Goal: Task Accomplishment & Management: Complete application form

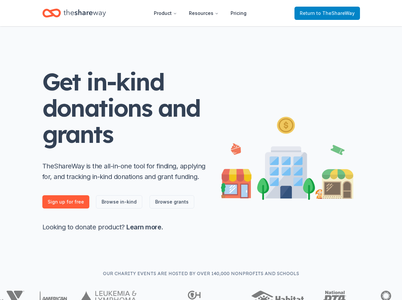
click at [319, 14] on span "to TheShareWay" at bounding box center [335, 13] width 38 height 6
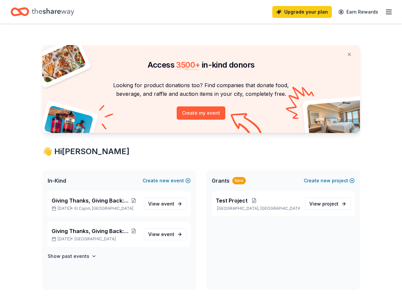
click at [386, 11] on icon "button" at bounding box center [389, 12] width 8 height 8
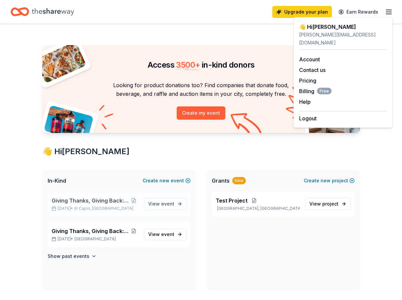
click at [104, 204] on span "Giving Thanks, Giving Back: Hilltop at 100." at bounding box center [90, 200] width 77 height 8
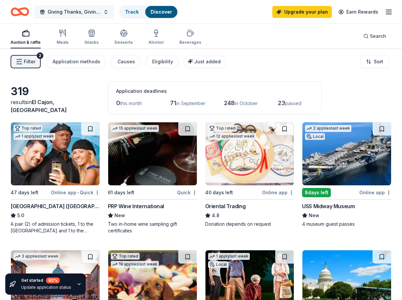
click at [85, 10] on span "Giving Thanks, Giving Back: Hilltop at 100." at bounding box center [74, 12] width 53 height 8
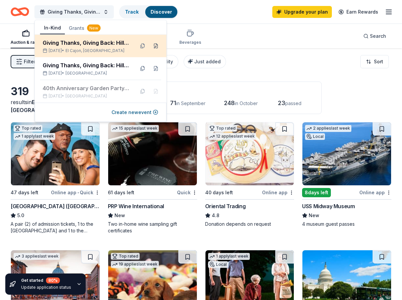
click at [159, 45] on button at bounding box center [156, 46] width 11 height 11
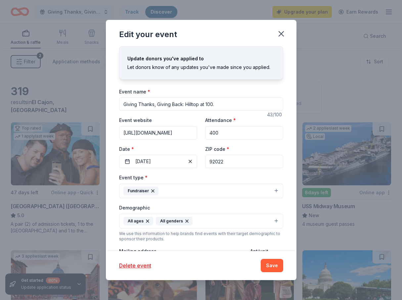
drag, startPoint x: 228, startPoint y: 162, endPoint x: 212, endPoint y: 162, distance: 16.2
click at [212, 162] on input "92022" at bounding box center [244, 161] width 78 height 13
type input "94708"
click at [216, 130] on input "400" at bounding box center [244, 132] width 78 height 13
type input "500"
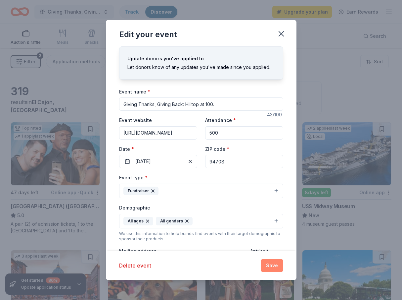
click at [271, 264] on button "Save" at bounding box center [272, 265] width 23 height 13
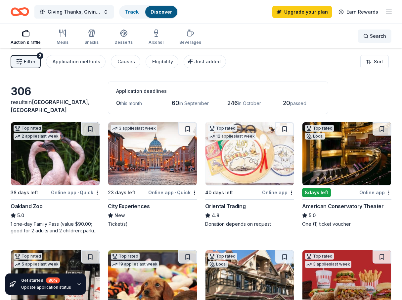
click at [371, 37] on span "Search" at bounding box center [378, 36] width 16 height 8
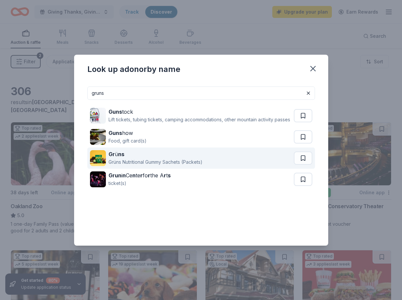
click at [162, 158] on div "Gr ü ns" at bounding box center [156, 154] width 94 height 8
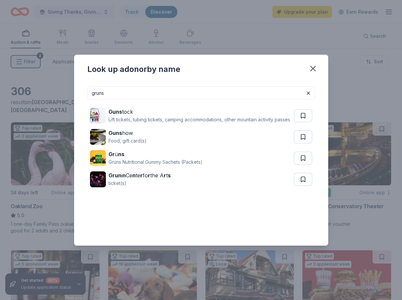
click at [157, 91] on input "gruns" at bounding box center [201, 92] width 228 height 13
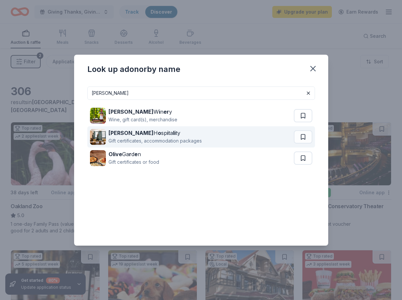
type input "[PERSON_NAME]"
click at [159, 134] on div "[PERSON_NAME] H o sp i [PERSON_NAME] ty" at bounding box center [155, 133] width 93 height 8
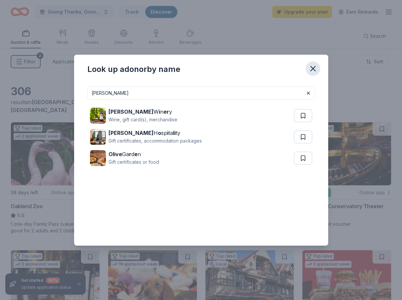
click at [317, 67] on icon "button" at bounding box center [313, 68] width 9 height 9
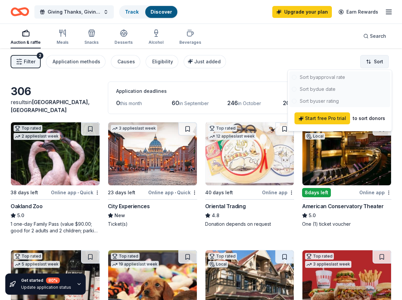
click at [374, 64] on html "Giving Thanks, Giving Back: Hilltop at 100. Track Discover Upgrade your plan Ea…" at bounding box center [201, 150] width 402 height 300
drag, startPoint x: 325, startPoint y: 78, endPoint x: 240, endPoint y: 70, distance: 85.5
click at [240, 70] on html "Giving Thanks, Giving Back: Hilltop at 100. Track Discover Upgrade your plan Ea…" at bounding box center [201, 150] width 402 height 300
click at [203, 62] on html "Giving Thanks, Giving Back: Hilltop at 100. Track Discover Upgrade your plan Ea…" at bounding box center [201, 150] width 402 height 300
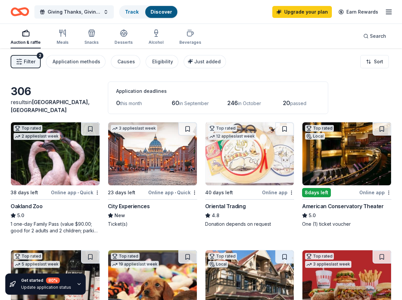
click at [203, 62] on span "Just added" at bounding box center [207, 62] width 26 height 6
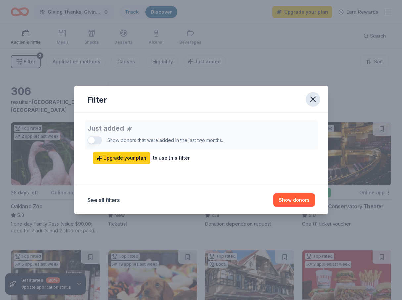
click at [315, 94] on button "button" at bounding box center [313, 99] width 15 height 15
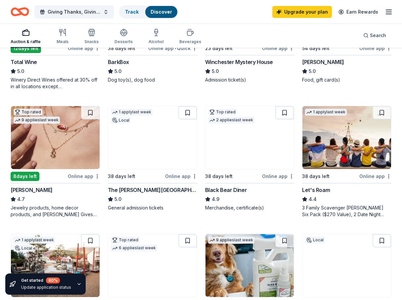
scroll to position [277, 0]
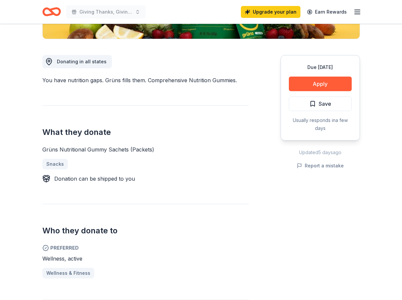
scroll to position [178, 0]
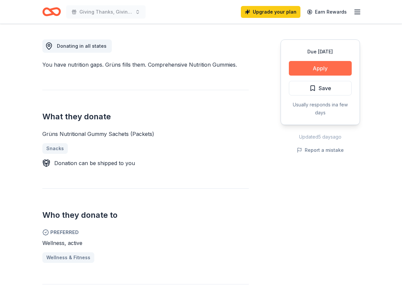
click at [315, 68] on button "Apply" at bounding box center [320, 68] width 63 height 15
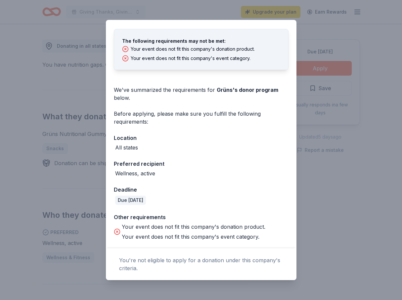
scroll to position [23, 0]
click at [302, 25] on div "Donor Program Requirements The following requirements may not be met: Your even…" at bounding box center [201, 150] width 402 height 300
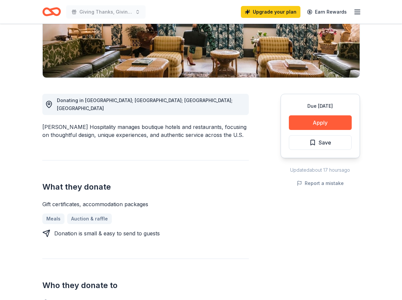
scroll to position [142, 0]
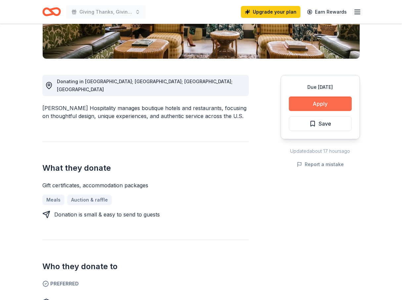
click at [309, 107] on button "Apply" at bounding box center [320, 103] width 63 height 15
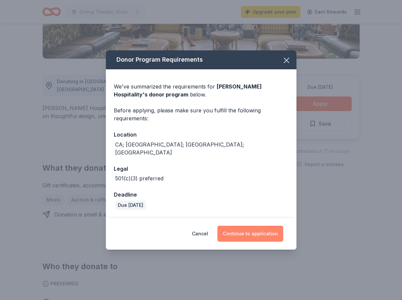
click at [235, 232] on button "Continue to application" at bounding box center [250, 233] width 66 height 16
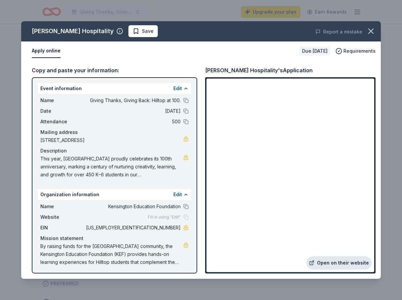
click at [337, 261] on link "Open on their website" at bounding box center [339, 262] width 65 height 13
